Goal: Transaction & Acquisition: Purchase product/service

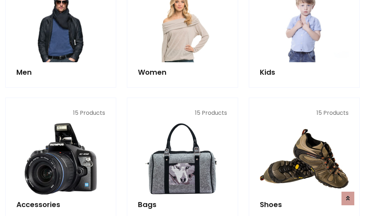
scroll to position [239, 0]
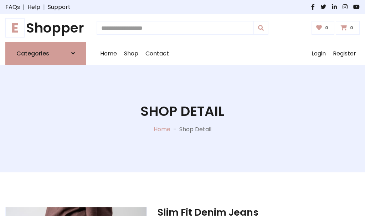
click at [46, 28] on h1 "E Shopper" at bounding box center [45, 28] width 81 height 16
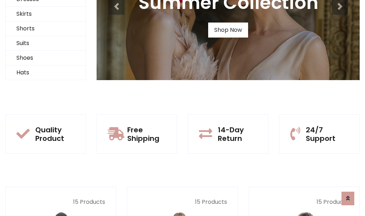
scroll to position [69, 0]
